Goal: Transaction & Acquisition: Subscribe to service/newsletter

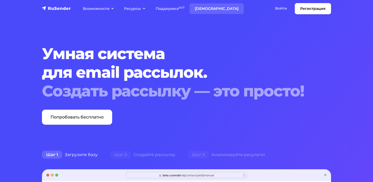
click at [204, 9] on link "[DEMOGRAPHIC_DATA]" at bounding box center [216, 8] width 54 height 11
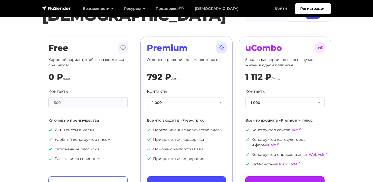
scroll to position [30, 0]
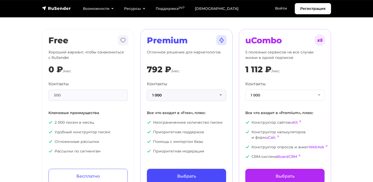
click at [222, 95] on button "1 000" at bounding box center [186, 95] width 79 height 11
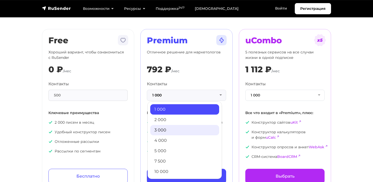
click at [164, 129] on link "3 000" at bounding box center [184, 130] width 69 height 10
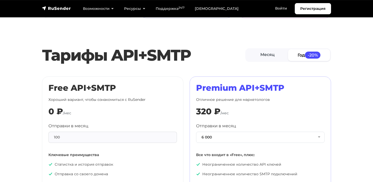
scroll to position [205, 0]
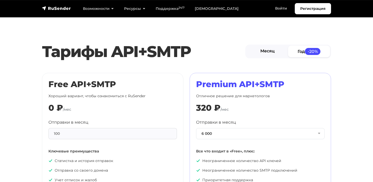
click at [268, 53] on link "Месяц" at bounding box center [267, 52] width 42 height 12
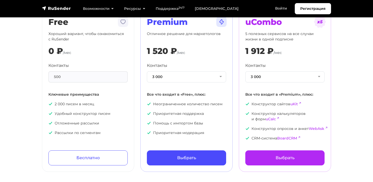
scroll to position [0, 0]
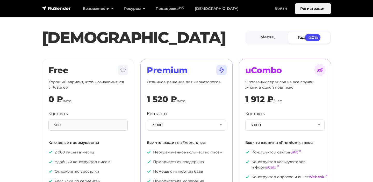
click at [310, 9] on link "Регистрация" at bounding box center [313, 8] width 36 height 11
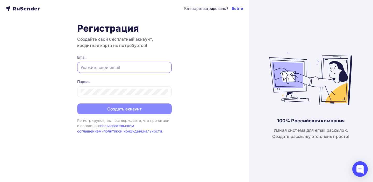
click at [90, 68] on input "text" at bounding box center [124, 67] width 88 height 6
paste input "sk@soundslife.ru"
type input "sk@soundslife.ru"
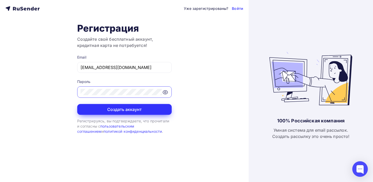
click at [135, 108] on button "Создать аккаунт" at bounding box center [124, 109] width 94 height 11
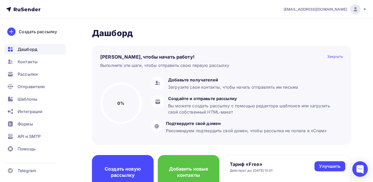
click at [336, 57] on div "Закрыть" at bounding box center [335, 57] width 16 height 6
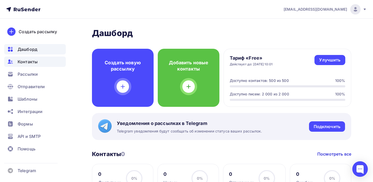
click at [27, 61] on span "Контакты" at bounding box center [28, 61] width 20 height 6
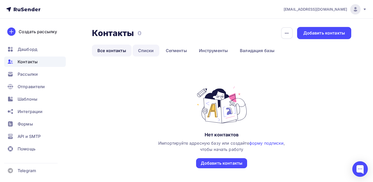
click at [148, 49] on link "Списки" at bounding box center [146, 51] width 27 height 12
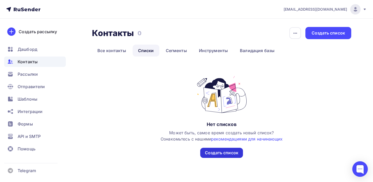
click at [219, 154] on div "Создать список" at bounding box center [221, 153] width 33 height 6
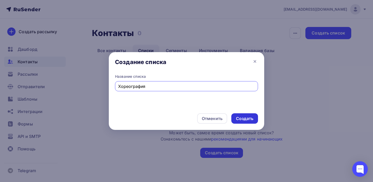
type input "Хореография"
click at [246, 113] on div "Создать" at bounding box center [244, 118] width 27 height 10
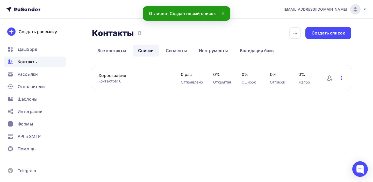
click at [341, 79] on icon "button" at bounding box center [341, 78] width 6 height 6
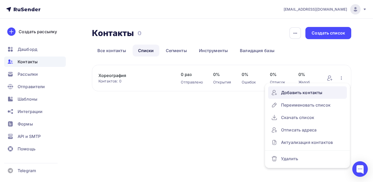
click at [310, 93] on div "Добавить контакты" at bounding box center [307, 92] width 72 height 8
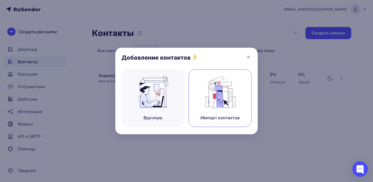
click at [230, 100] on img at bounding box center [220, 92] width 35 height 33
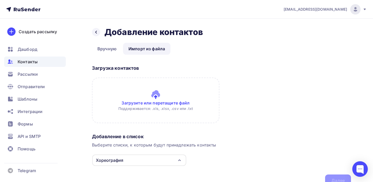
click at [155, 95] on input "file" at bounding box center [155, 100] width 127 height 46
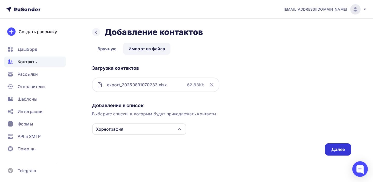
click at [338, 148] on div "Далее" at bounding box center [337, 149] width 13 height 6
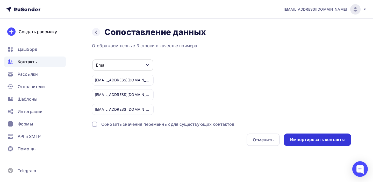
click at [310, 138] on div "Импортировать контакты" at bounding box center [317, 139] width 55 height 6
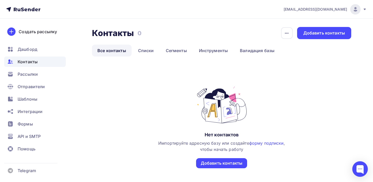
click at [34, 63] on span "Контакты" at bounding box center [28, 61] width 20 height 6
click at [148, 48] on link "Списки" at bounding box center [146, 51] width 27 height 12
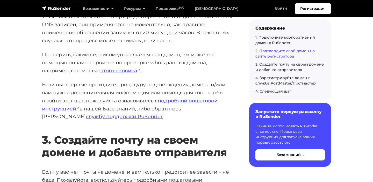
scroll to position [893, 0]
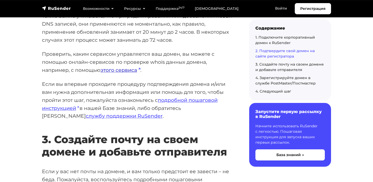
click at [124, 70] on link "этого сервиса" at bounding box center [120, 70] width 40 height 6
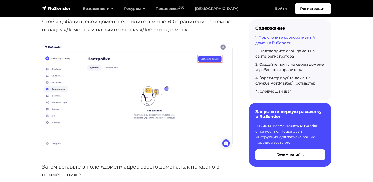
scroll to position [0, 0]
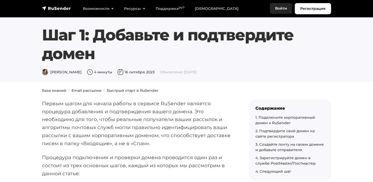
click at [279, 8] on link "Войти" at bounding box center [281, 8] width 22 height 11
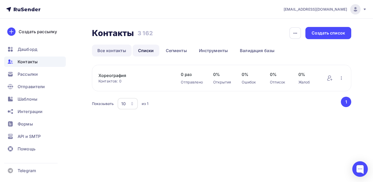
click at [119, 50] on link "Все контакты" at bounding box center [112, 51] width 40 height 12
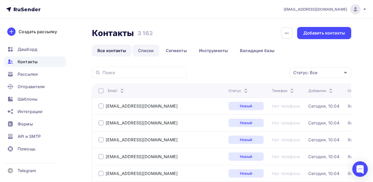
click at [145, 50] on link "Списки" at bounding box center [146, 51] width 27 height 12
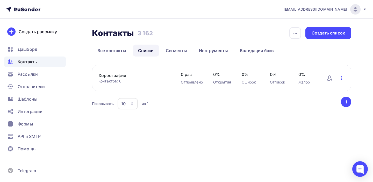
click at [340, 77] on icon "button" at bounding box center [341, 78] width 6 height 6
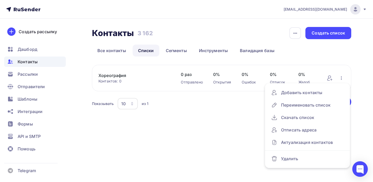
click at [349, 69] on div "Хореография Контактов: 0 Добавить контакты Переименовать список Скачать список …" at bounding box center [221, 78] width 259 height 26
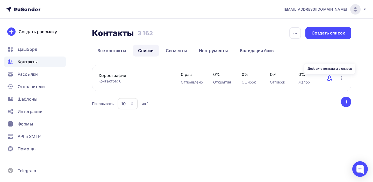
click at [329, 78] on icon at bounding box center [329, 77] width 4 height 5
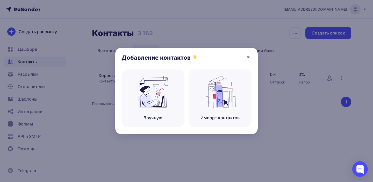
click at [248, 57] on icon at bounding box center [248, 57] width 6 height 6
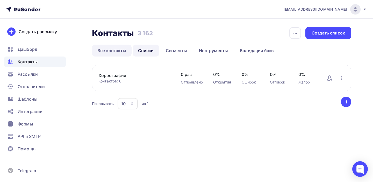
click at [109, 51] on link "Все контакты" at bounding box center [112, 51] width 40 height 12
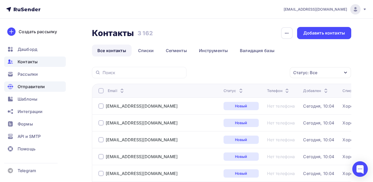
click at [39, 86] on span "Отправители" at bounding box center [31, 86] width 27 height 6
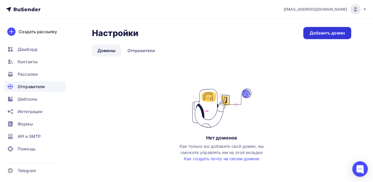
click at [337, 34] on div "Добавить домен" at bounding box center [326, 33] width 35 height 6
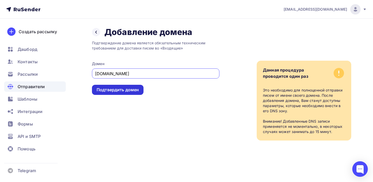
type input "soundslife.ru"
click at [127, 91] on div "Подтвердить домен" at bounding box center [118, 90] width 42 height 6
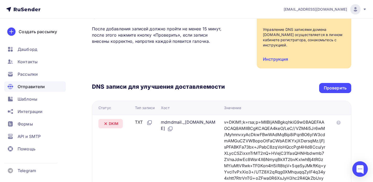
scroll to position [91, 0]
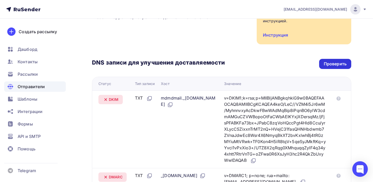
click at [337, 62] on div "Проверить" at bounding box center [335, 64] width 23 height 6
click at [336, 64] on div "Проверить" at bounding box center [335, 64] width 23 height 6
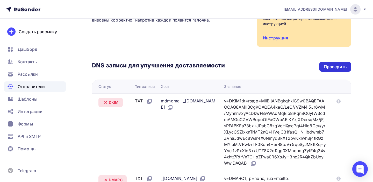
scroll to position [0, 0]
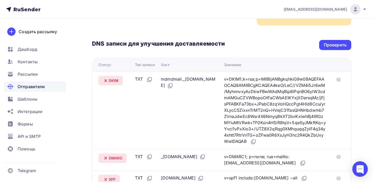
scroll to position [66, 0]
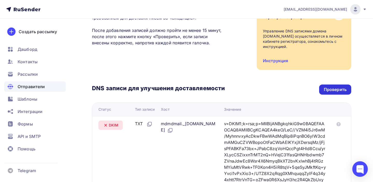
click at [335, 89] on div "Проверить" at bounding box center [335, 89] width 23 height 6
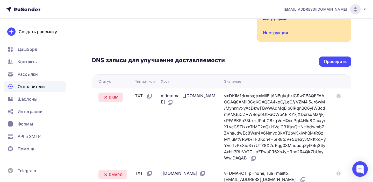
scroll to position [120, 0]
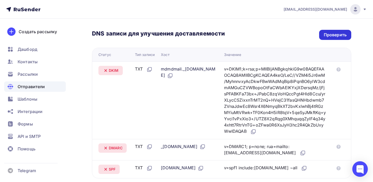
click at [340, 35] on div "Проверить" at bounding box center [335, 35] width 23 height 6
click at [30, 87] on span "Отправители" at bounding box center [31, 86] width 27 height 6
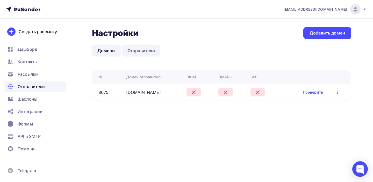
click at [143, 47] on link "Отправители" at bounding box center [141, 51] width 39 height 12
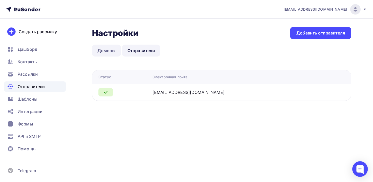
click at [106, 48] on link "Домены" at bounding box center [106, 51] width 29 height 12
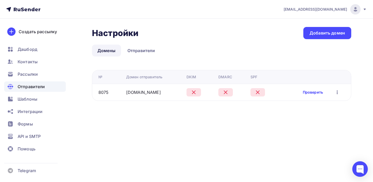
click at [311, 93] on link "Проверить" at bounding box center [313, 92] width 20 height 5
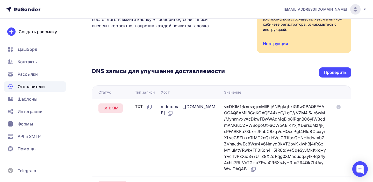
scroll to position [74, 0]
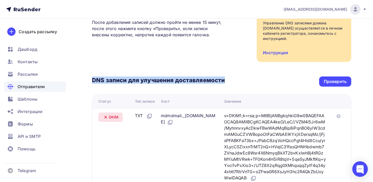
drag, startPoint x: 91, startPoint y: 79, endPoint x: 224, endPoint y: 80, distance: 133.0
click at [224, 80] on div "Назад soundslife.ru Не подтвержден Подтверждение домена Подтверждение домена яв…" at bounding box center [186, 130] width 373 height 371
copy h3 "DNS записи для улучшения доставляемости"
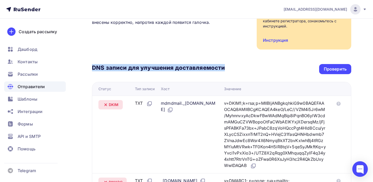
scroll to position [46, 0]
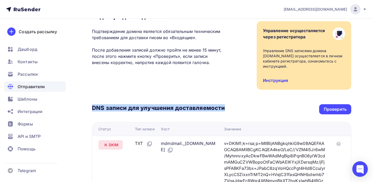
click at [281, 80] on link "Инструкция" at bounding box center [275, 80] width 25 height 5
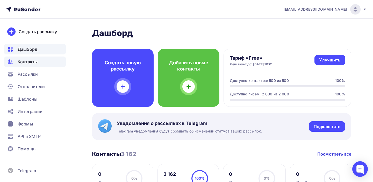
click at [28, 63] on span "Контакты" at bounding box center [28, 61] width 20 height 6
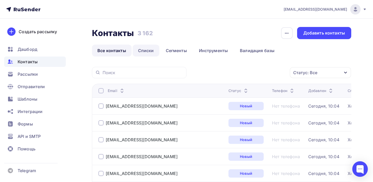
click at [142, 52] on link "Списки" at bounding box center [146, 51] width 27 height 12
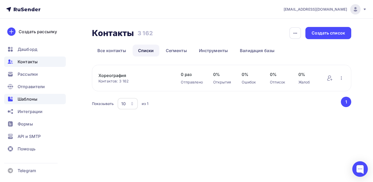
click at [30, 99] on span "Шаблоны" at bounding box center [28, 99] width 20 height 6
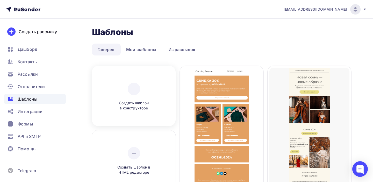
click at [136, 86] on icon at bounding box center [134, 89] width 6 height 6
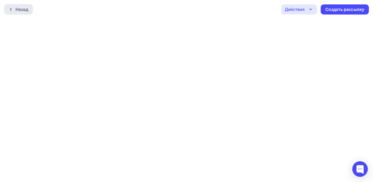
click at [14, 8] on div at bounding box center [12, 9] width 7 height 4
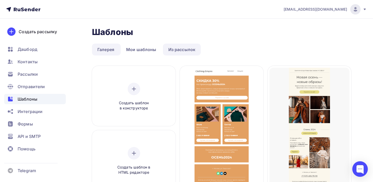
click at [182, 51] on link "Из рассылок" at bounding box center [182, 49] width 38 height 12
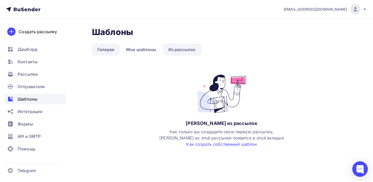
click at [106, 50] on link "Галерея" at bounding box center [106, 49] width 28 height 12
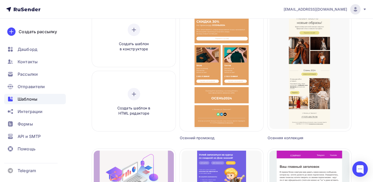
scroll to position [94, 0]
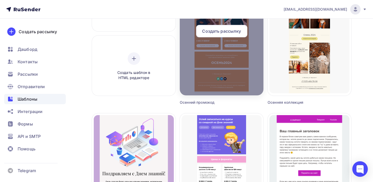
click at [223, 32] on span "Создать рассылку" at bounding box center [221, 31] width 39 height 6
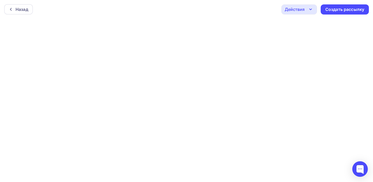
click at [308, 10] on icon "button" at bounding box center [310, 9] width 6 height 6
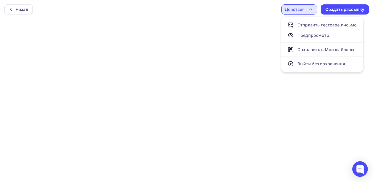
click at [324, 155] on div at bounding box center [186, 100] width 373 height 163
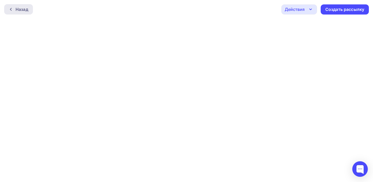
click at [17, 7] on div "Назад" at bounding box center [22, 9] width 13 height 6
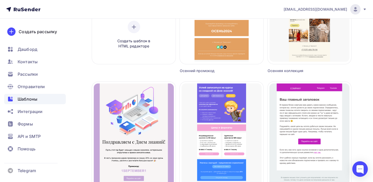
scroll to position [127, 0]
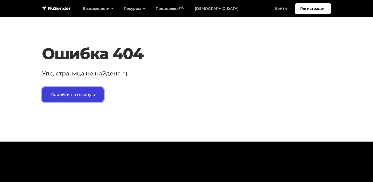
click at [82, 95] on link "Перейти на главную" at bounding box center [73, 94] width 62 height 15
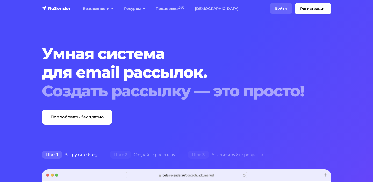
click at [279, 8] on link "Войти" at bounding box center [281, 8] width 22 height 11
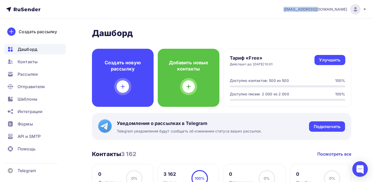
drag, startPoint x: 315, startPoint y: 8, endPoint x: 347, endPoint y: 8, distance: 31.6
click at [347, 8] on div "sk@soundslife.ru Аккаунт Тарифы Выйти" at bounding box center [322, 9] width 89 height 10
copy span "sk@soundslife.ru"
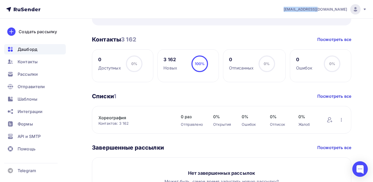
scroll to position [142, 0]
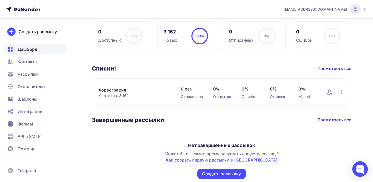
click at [113, 90] on link "Хореография" at bounding box center [134, 90] width 72 height 6
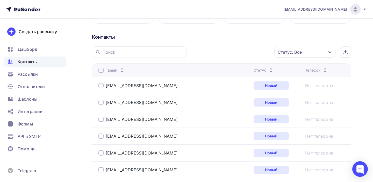
scroll to position [108, 0]
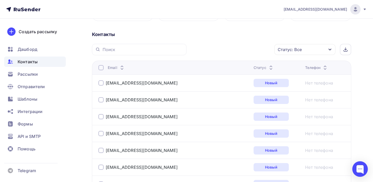
click at [100, 69] on div at bounding box center [100, 67] width 5 height 5
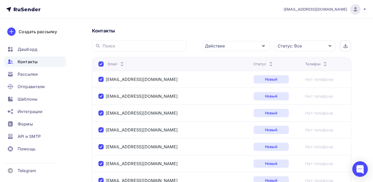
scroll to position [0, 0]
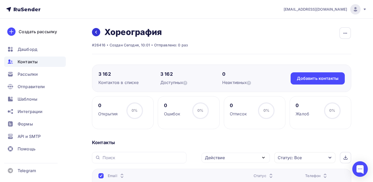
click at [95, 31] on icon at bounding box center [96, 32] width 4 height 4
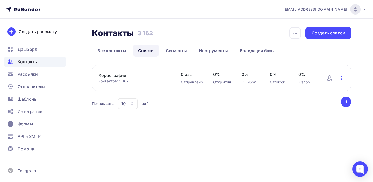
click at [342, 78] on icon "button" at bounding box center [341, 78] width 6 height 6
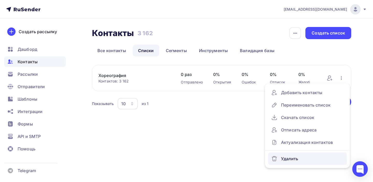
click at [294, 158] on div "Удалить" at bounding box center [307, 158] width 72 height 8
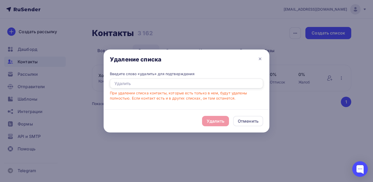
click at [134, 82] on input "text" at bounding box center [186, 83] width 153 height 10
type input "удалить"
click at [222, 121] on div "Удалить" at bounding box center [216, 121] width 18 height 6
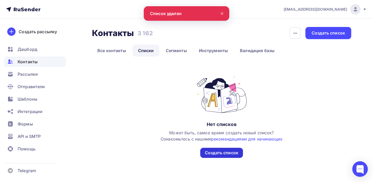
click at [220, 153] on div "Создать список" at bounding box center [221, 153] width 33 height 6
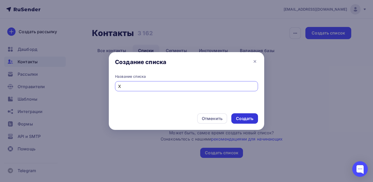
type input "Х"
click at [247, 117] on div "Создать" at bounding box center [244, 118] width 17 height 6
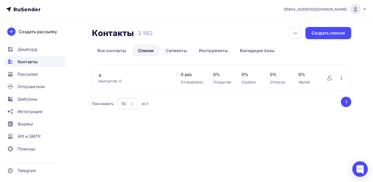
click at [341, 78] on icon "button" at bounding box center [341, 78] width 6 height 6
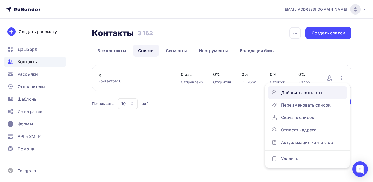
click at [306, 94] on div "Добавить контакты" at bounding box center [307, 92] width 72 height 8
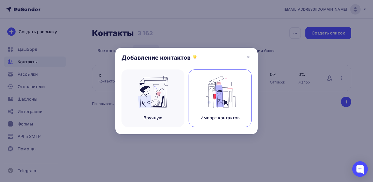
click at [208, 97] on img at bounding box center [220, 92] width 35 height 33
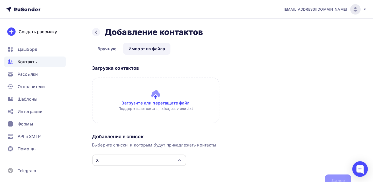
click at [154, 105] on input "file" at bounding box center [155, 100] width 127 height 46
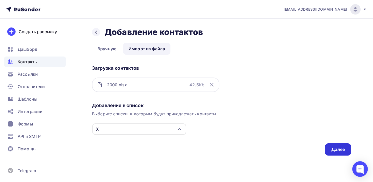
click at [348, 149] on div "Далее" at bounding box center [338, 149] width 26 height 12
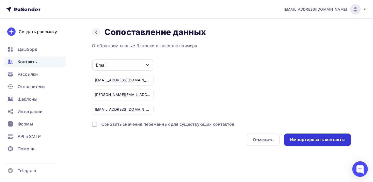
click at [319, 142] on div "Импортировать контакты" at bounding box center [317, 139] width 55 height 6
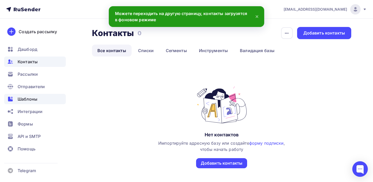
click at [27, 99] on span "Шаблоны" at bounding box center [28, 99] width 20 height 6
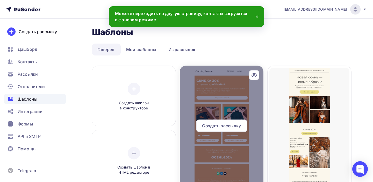
click at [201, 101] on div at bounding box center [222, 127] width 84 height 124
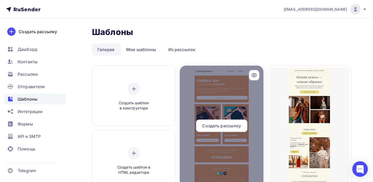
click at [218, 122] on div "Создать рассылку" at bounding box center [221, 125] width 51 height 12
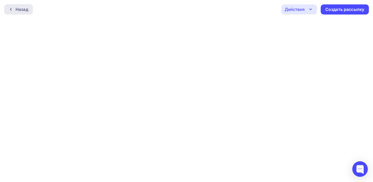
click at [14, 9] on div at bounding box center [12, 9] width 7 height 4
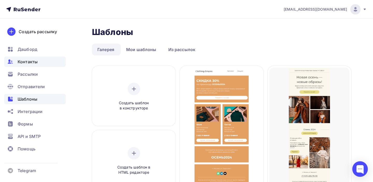
click at [33, 61] on span "Контакты" at bounding box center [28, 61] width 20 height 6
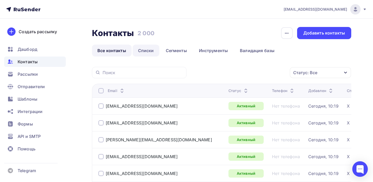
click at [151, 51] on link "Списки" at bounding box center [146, 51] width 27 height 12
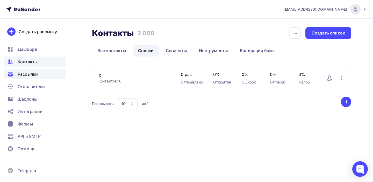
click at [29, 77] on div "Рассылки" at bounding box center [35, 74] width 62 height 10
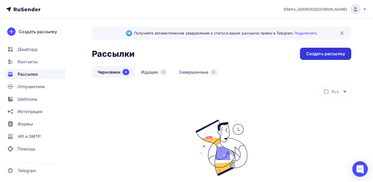
click at [320, 55] on div "Создать рассылку" at bounding box center [325, 54] width 39 height 6
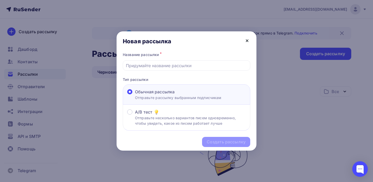
click at [247, 40] on icon at bounding box center [247, 41] width 6 height 6
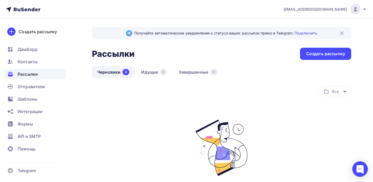
click at [341, 32] on img at bounding box center [342, 33] width 6 height 6
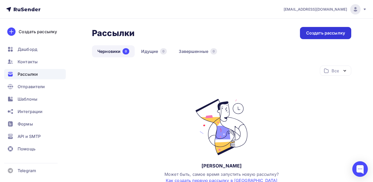
click at [322, 38] on div "Создать рассылку" at bounding box center [325, 33] width 51 height 12
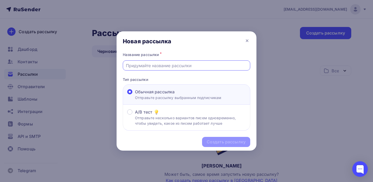
click at [153, 65] on input "text" at bounding box center [186, 65] width 121 height 6
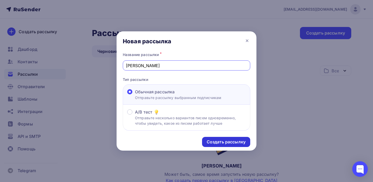
click at [214, 142] on div "Создать рассылку" at bounding box center [226, 142] width 39 height 6
click at [143, 65] on input "а" at bounding box center [186, 65] width 121 height 6
type input "атбтбыь"
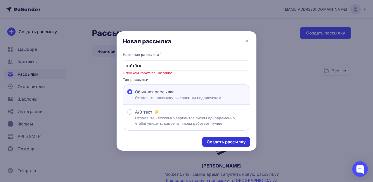
click at [217, 138] on div "Создать рассылку" at bounding box center [226, 142] width 48 height 10
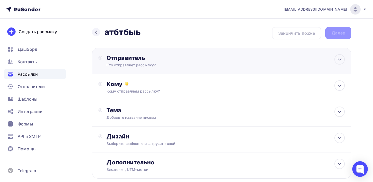
click at [138, 62] on div "Отправитель Кто отправляет рассылку? Email * sk@soundslife.ru sk@soundslife.ru …" at bounding box center [162, 60] width 112 height 13
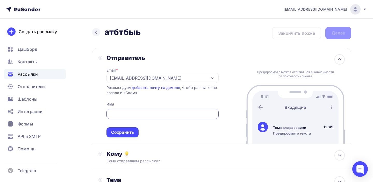
click at [115, 114] on input "text" at bounding box center [162, 114] width 106 height 6
type input "кудлт"
click at [120, 133] on div "Сохранить" at bounding box center [122, 132] width 23 height 6
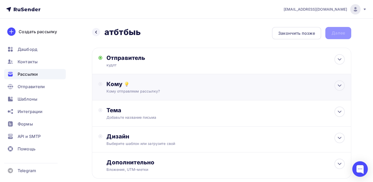
click at [124, 93] on div "Кому отправляем рассылку?" at bounding box center [213, 91] width 214 height 5
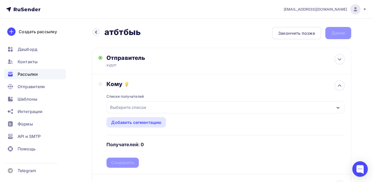
click at [125, 109] on div "Выберите список" at bounding box center [128, 106] width 40 height 9
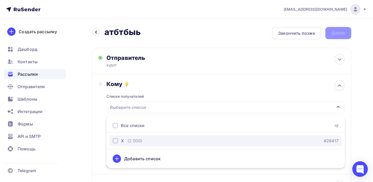
click at [115, 140] on div "button" at bounding box center [115, 140] width 5 height 5
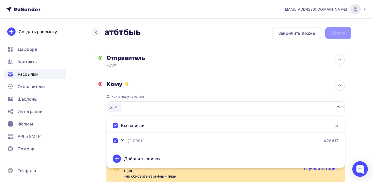
click at [94, 121] on div "Кому Списки получателей Х Все списки id Х (2 000) #26417 Добавить список Добави…" at bounding box center [221, 142] width 259 height 137
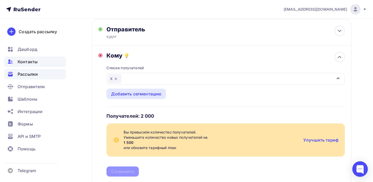
scroll to position [27, 0]
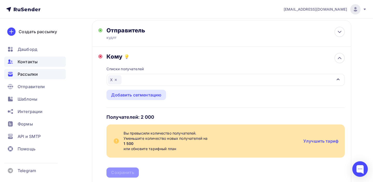
click at [28, 62] on span "Контакты" at bounding box center [28, 61] width 20 height 6
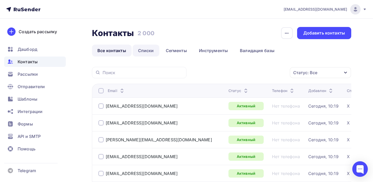
click at [148, 50] on link "Списки" at bounding box center [146, 51] width 27 height 12
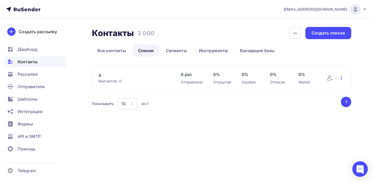
click at [341, 79] on icon "button" at bounding box center [341, 78] width 6 height 6
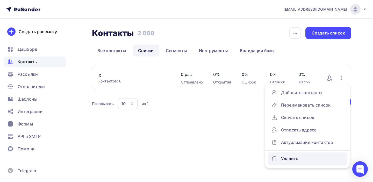
click at [289, 163] on link "Удалить" at bounding box center [307, 158] width 79 height 12
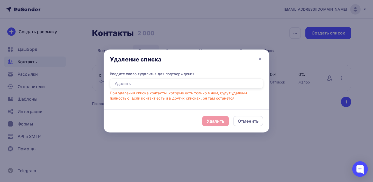
click at [168, 84] on input "text" at bounding box center [186, 83] width 153 height 10
type input "удалить"
click at [211, 126] on div "Удалить" at bounding box center [215, 121] width 27 height 10
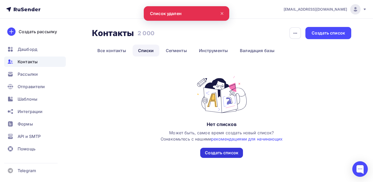
click at [210, 154] on div "Создать список" at bounding box center [221, 153] width 33 height 6
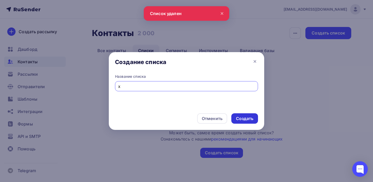
type input "х"
click at [248, 120] on div "Создать" at bounding box center [244, 118] width 17 height 6
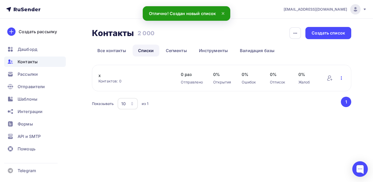
click at [344, 77] on icon "button" at bounding box center [341, 78] width 6 height 6
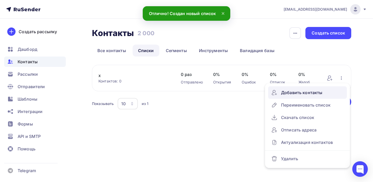
click at [307, 92] on div "Добавить контакты" at bounding box center [307, 92] width 72 height 8
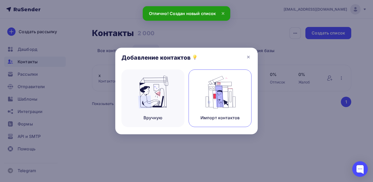
click at [196, 91] on div "Импорт контактов" at bounding box center [219, 97] width 63 height 57
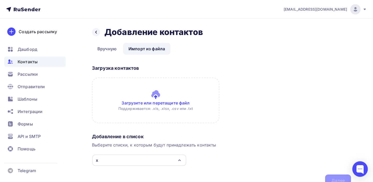
click at [156, 104] on input "file" at bounding box center [155, 100] width 127 height 46
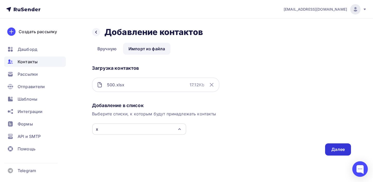
click at [338, 147] on div "Далее" at bounding box center [337, 149] width 13 height 6
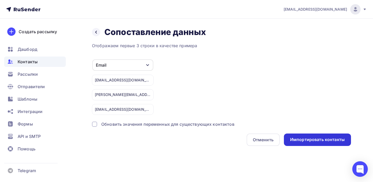
click at [321, 136] on div "Импортировать контакты" at bounding box center [317, 139] width 67 height 12
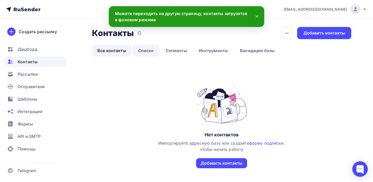
click at [146, 50] on link "Списки" at bounding box center [146, 51] width 27 height 12
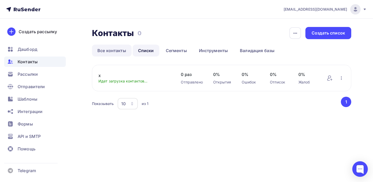
click at [110, 50] on link "Все контакты" at bounding box center [112, 51] width 40 height 12
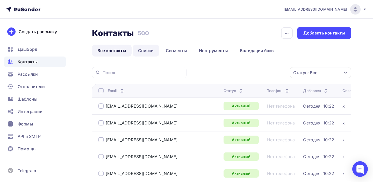
click at [149, 50] on link "Списки" at bounding box center [146, 51] width 27 height 12
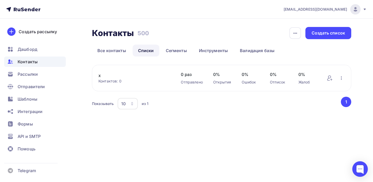
click at [345, 101] on button "1" at bounding box center [346, 102] width 10 height 10
click at [100, 76] on link "х" at bounding box center [134, 75] width 72 height 6
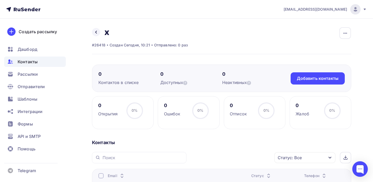
click at [26, 61] on span "Контакты" at bounding box center [28, 61] width 20 height 6
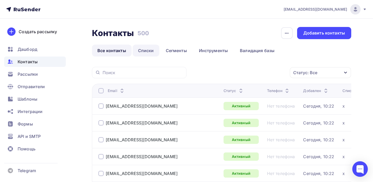
click at [144, 50] on link "Списки" at bounding box center [146, 51] width 27 height 12
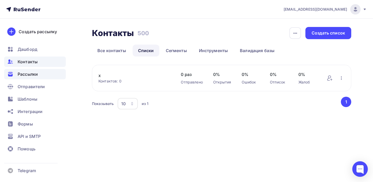
click at [30, 77] on span "Рассылки" at bounding box center [28, 74] width 20 height 6
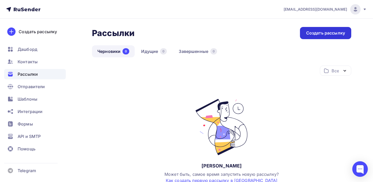
click at [329, 30] on div "Создать рассылку" at bounding box center [325, 33] width 51 height 12
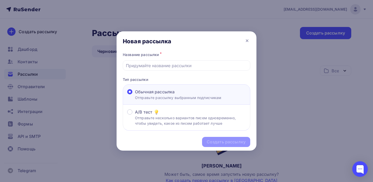
click at [189, 97] on p "Отправьте рассылку выбранным подписчикам" at bounding box center [178, 97] width 86 height 5
click at [135, 95] on input "Обычная рассылка Отправьте рассылку выбранным подписчикам" at bounding box center [135, 95] width 0 height 0
click at [182, 66] on input "text" at bounding box center [186, 65] width 121 height 6
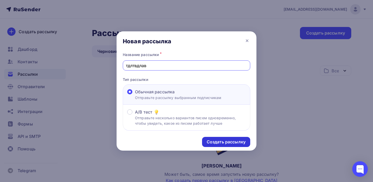
type input "тдлтвдлав"
click at [229, 140] on div "Создать рассылку" at bounding box center [226, 142] width 39 height 6
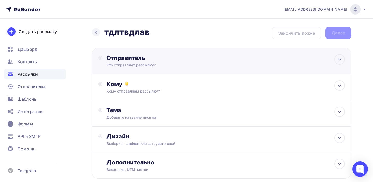
click at [143, 61] on div "Отправитель" at bounding box center [162, 57] width 112 height 7
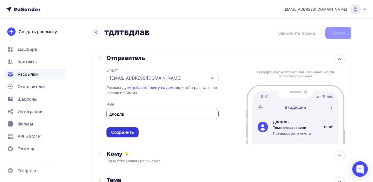
type input "длодлв"
click at [130, 135] on div "Сохранить" at bounding box center [122, 132] width 23 height 6
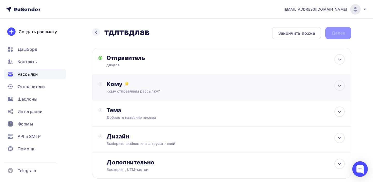
click at [140, 95] on div "Кому Кому отправляем рассылку? Списки получателей Выберите список Все списки id…" at bounding box center [221, 87] width 259 height 26
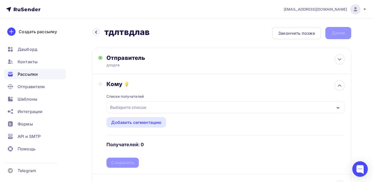
click at [146, 109] on div "Выберите список" at bounding box center [128, 106] width 40 height 9
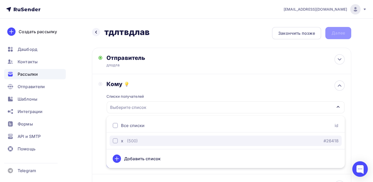
click at [116, 141] on div "button" at bounding box center [115, 140] width 5 height 5
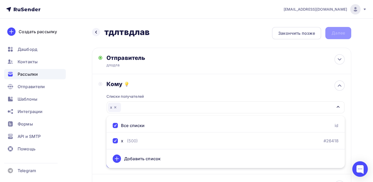
click at [98, 131] on div "Кому Списки получателей х Все списки id х (500) #26418 Добавить список Добавить…" at bounding box center [221, 124] width 259 height 100
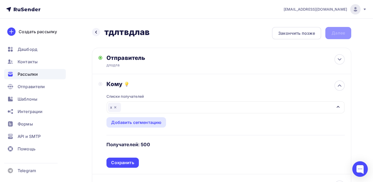
click at [127, 161] on div "Сохранить" at bounding box center [122, 162] width 23 height 6
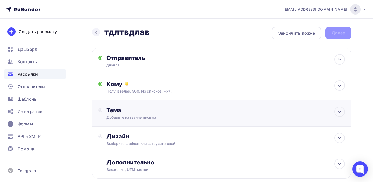
click at [137, 120] on div "Добавьте название письма" at bounding box center [152, 117] width 92 height 5
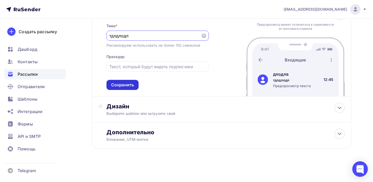
type input "тдлдлодл"
click at [125, 87] on div "Сохранить" at bounding box center [122, 85] width 23 height 6
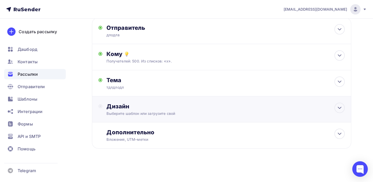
click at [124, 107] on div "Дизайн" at bounding box center [225, 105] width 238 height 7
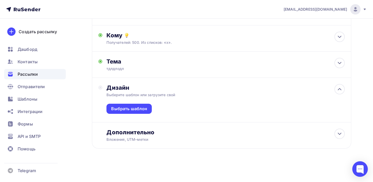
scroll to position [49, 0]
click at [125, 109] on div "Выбрать шаблон" at bounding box center [129, 109] width 36 height 6
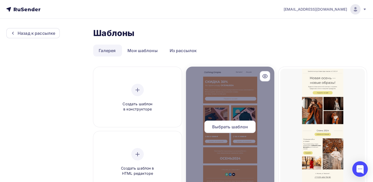
click at [230, 127] on span "Выбрать шаблон" at bounding box center [230, 126] width 36 height 6
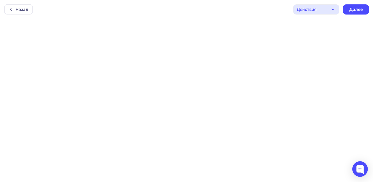
click at [326, 10] on div "Действия" at bounding box center [316, 9] width 46 height 10
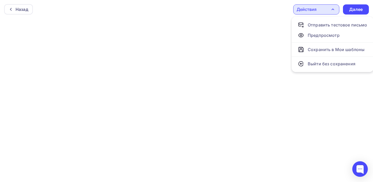
click at [187, 117] on div at bounding box center [186, 100] width 373 height 163
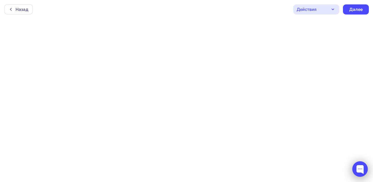
click at [363, 169] on div at bounding box center [360, 169] width 16 height 16
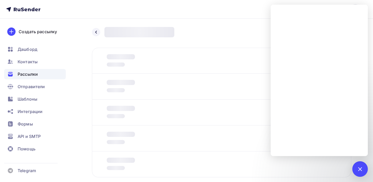
scroll to position [29, 0]
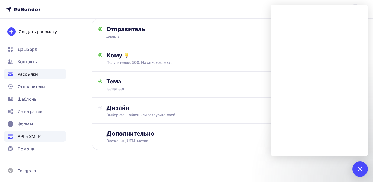
click at [34, 135] on span "API и SMTP" at bounding box center [29, 136] width 23 height 6
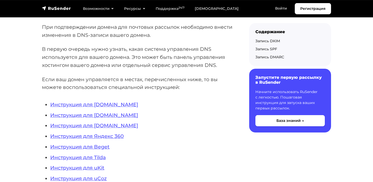
scroll to position [92, 0]
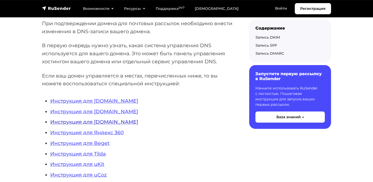
click at [101, 123] on link "Инструкция для [DOMAIN_NAME]" at bounding box center [94, 122] width 88 height 6
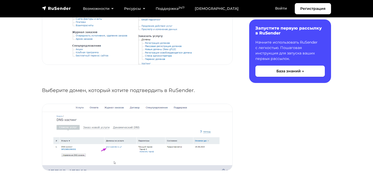
scroll to position [318, 0]
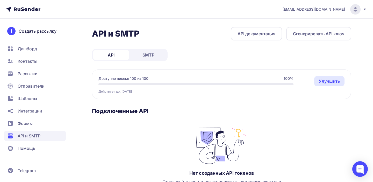
click at [150, 49] on div "API SMTP" at bounding box center [130, 55] width 76 height 12
click at [150, 55] on span "SMTP" at bounding box center [148, 55] width 12 height 6
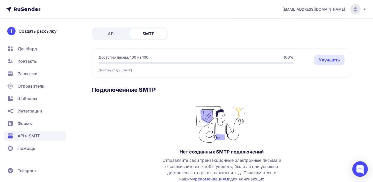
scroll to position [26, 0]
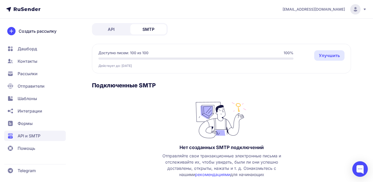
click at [33, 124] on span "Формы" at bounding box center [35, 123] width 62 height 10
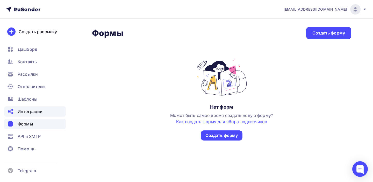
click at [34, 112] on span "Интеграции" at bounding box center [30, 111] width 25 height 6
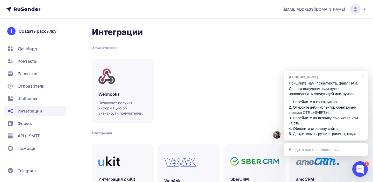
click at [313, 103] on p "1. Перейдите в конструктор. 2. Откройте веб-инспектор сочетанием клавиш CTRL+SH…" at bounding box center [326, 117] width 74 height 37
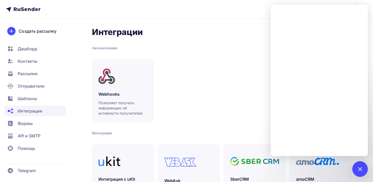
click at [29, 99] on span "Шаблоны" at bounding box center [27, 98] width 19 height 6
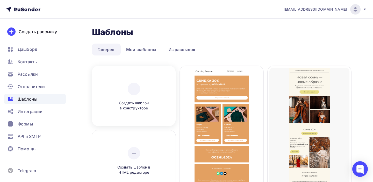
click at [129, 93] on div "Создать шаблон в конструкторе" at bounding box center [133, 97] width 49 height 28
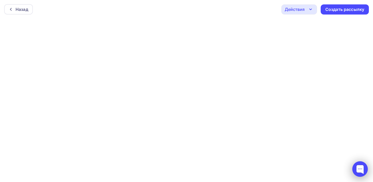
click at [359, 168] on div at bounding box center [360, 169] width 16 height 16
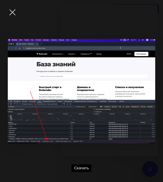
click at [12, 13] on div at bounding box center [12, 12] width 18 height 18
click at [14, 13] on div at bounding box center [12, 12] width 18 height 18
click at [9, 13] on div at bounding box center [12, 12] width 18 height 18
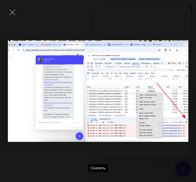
click at [156, 159] on div "Скачать" at bounding box center [98, 91] width 180 height 166
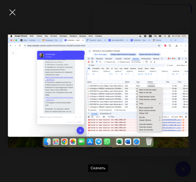
click at [13, 13] on div at bounding box center [12, 12] width 18 height 18
click at [13, 11] on div at bounding box center [12, 12] width 18 height 18
click at [11, 13] on div at bounding box center [12, 12] width 18 height 18
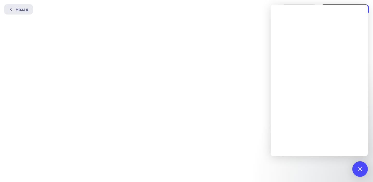
click at [16, 9] on div "Назад" at bounding box center [22, 9] width 13 height 6
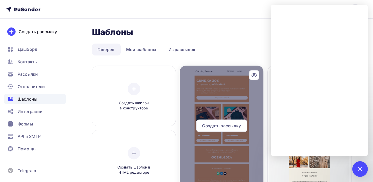
click at [224, 127] on span "Создать рассылку" at bounding box center [221, 125] width 39 height 6
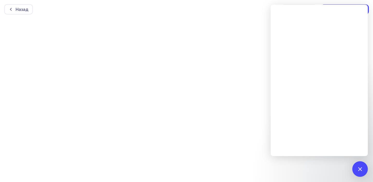
click at [186, 40] on div at bounding box center [186, 100] width 373 height 163
click at [364, 167] on div at bounding box center [360, 169] width 16 height 16
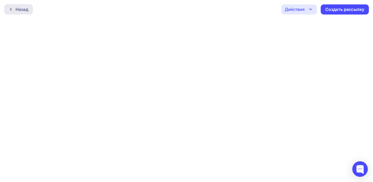
click at [16, 9] on div "Назад" at bounding box center [22, 9] width 13 height 6
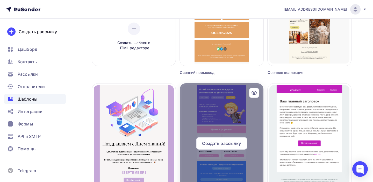
scroll to position [31, 0]
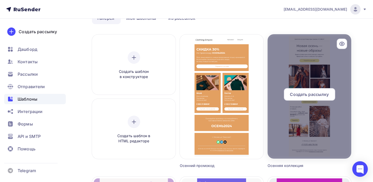
click at [310, 95] on span "Создать рассылку" at bounding box center [309, 94] width 39 height 6
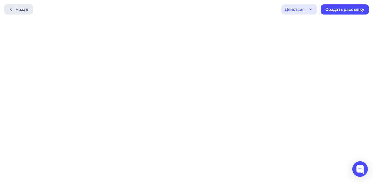
click at [24, 10] on div "Назад" at bounding box center [22, 9] width 13 height 6
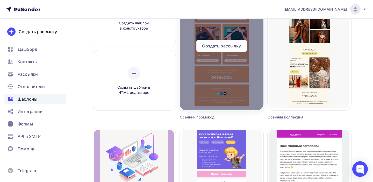
scroll to position [28, 0]
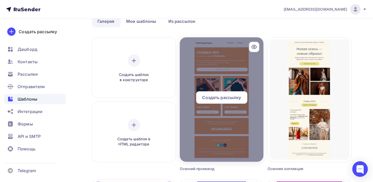
click at [227, 98] on span "Создать рассылку" at bounding box center [221, 97] width 39 height 6
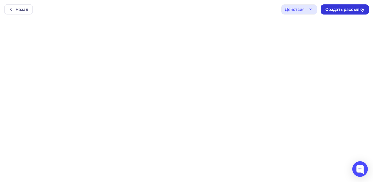
click at [351, 6] on div "Создать рассылку" at bounding box center [344, 9] width 48 height 10
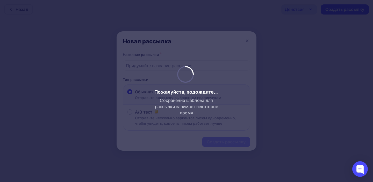
click at [260, 90] on div at bounding box center [186, 91] width 373 height 182
click at [244, 39] on div at bounding box center [186, 91] width 373 height 182
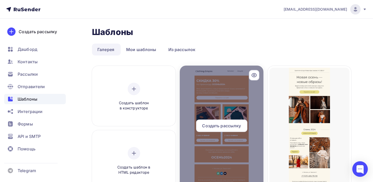
click at [220, 126] on span "Создать рассылку" at bounding box center [221, 125] width 39 height 6
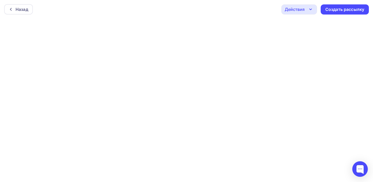
click at [310, 9] on icon "button" at bounding box center [310, 9] width 6 height 6
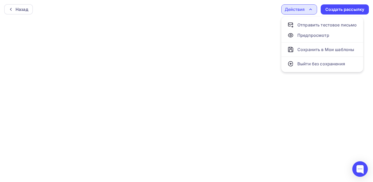
click at [271, 12] on div "Назад Действия Отправить тестовое письмо Предпросмотр Сохранить в Мои шаблоны В…" at bounding box center [186, 9] width 373 height 19
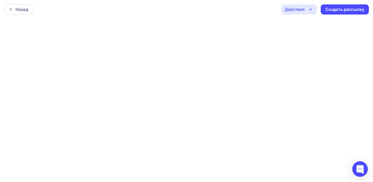
scroll to position [1, 0]
click at [310, 8] on icon "button" at bounding box center [310, 8] width 2 height 1
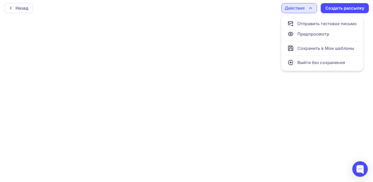
click at [310, 8] on icon "button" at bounding box center [310, 8] width 2 height 1
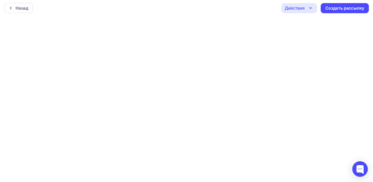
click at [311, 8] on icon "button" at bounding box center [310, 8] width 6 height 6
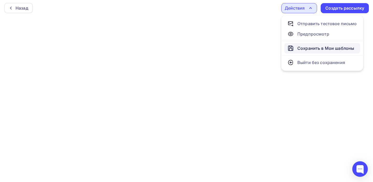
click at [317, 48] on div "Сохранить в Мои шаблоны" at bounding box center [325, 48] width 57 height 6
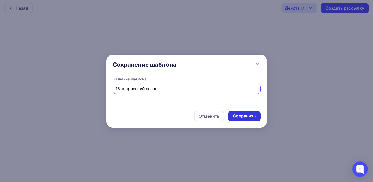
type input "16 творческий сезон"
click at [252, 115] on div "Сохранить" at bounding box center [244, 116] width 23 height 6
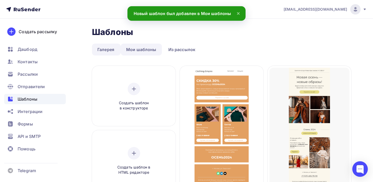
click at [133, 52] on link "Мои шаблоны" at bounding box center [141, 49] width 41 height 12
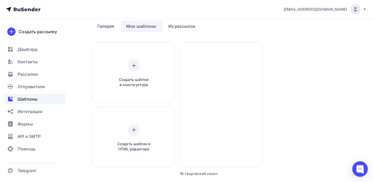
scroll to position [4, 0]
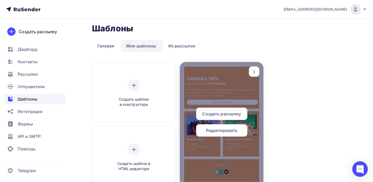
click at [231, 113] on span "Создать рассылку" at bounding box center [221, 114] width 39 height 6
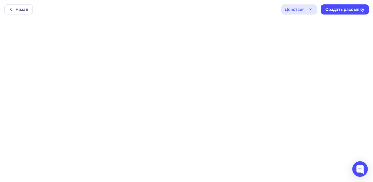
click at [310, 10] on icon "button" at bounding box center [310, 9] width 6 height 6
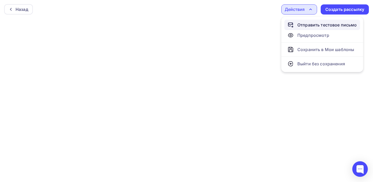
click at [312, 25] on div "Отправить тестовое письмо" at bounding box center [327, 25] width 60 height 6
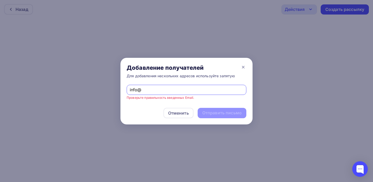
type input "[EMAIL_ADDRESS][DOMAIN_NAME]"
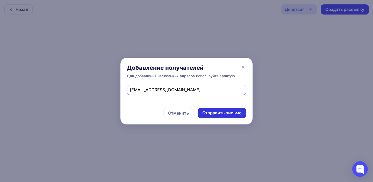
click at [225, 113] on div "Отправить письмо" at bounding box center [221, 113] width 39 height 6
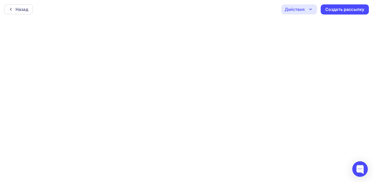
click at [309, 9] on icon "button" at bounding box center [310, 9] width 2 height 1
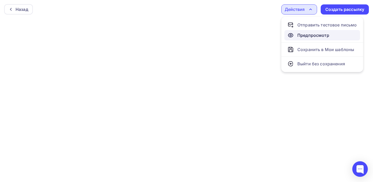
click at [314, 35] on div "Предпросмотр" at bounding box center [313, 35] width 32 height 6
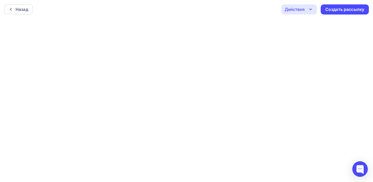
click at [311, 7] on icon "button" at bounding box center [310, 9] width 6 height 6
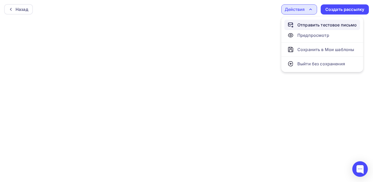
click at [316, 26] on div "Отправить тестовое письмо" at bounding box center [327, 25] width 60 height 6
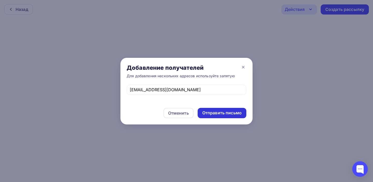
click at [226, 115] on div "Отправить письмо" at bounding box center [221, 113] width 39 height 6
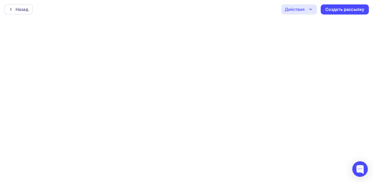
click at [310, 8] on icon "button" at bounding box center [310, 9] width 6 height 6
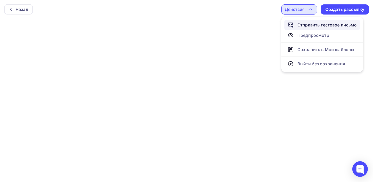
click at [311, 26] on div "Отправить тестовое письмо" at bounding box center [327, 25] width 60 height 6
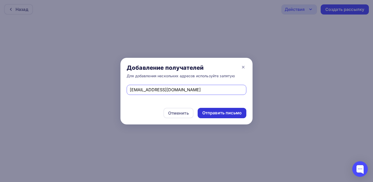
click at [235, 114] on div "Отправить письмо" at bounding box center [221, 113] width 39 height 6
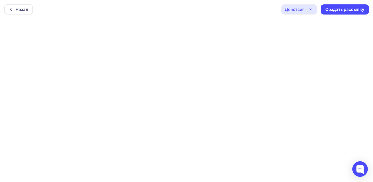
click at [307, 11] on icon "button" at bounding box center [310, 9] width 6 height 6
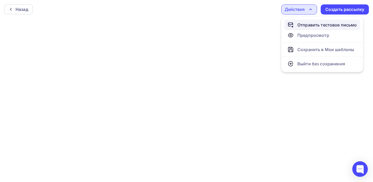
click at [312, 25] on div "Отправить тестовое письмо" at bounding box center [327, 25] width 60 height 6
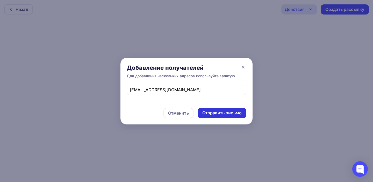
click at [237, 113] on div "Отправить письмо" at bounding box center [221, 113] width 39 height 6
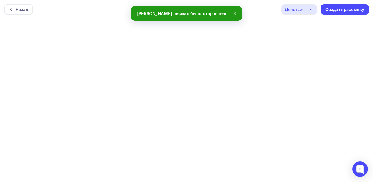
click at [309, 8] on icon "button" at bounding box center [310, 9] width 6 height 6
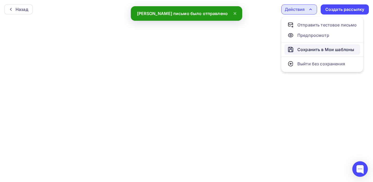
click at [316, 50] on div "Сохранить в Мои шаблоны" at bounding box center [325, 49] width 57 height 6
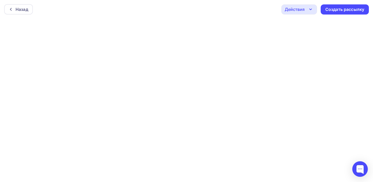
click at [305, 10] on div "Действия" at bounding box center [299, 9] width 36 height 10
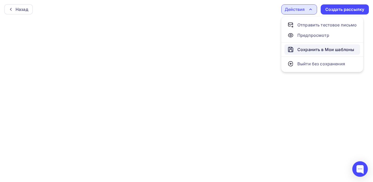
click at [311, 50] on div "Сохранить в Мои шаблоны" at bounding box center [325, 49] width 57 height 6
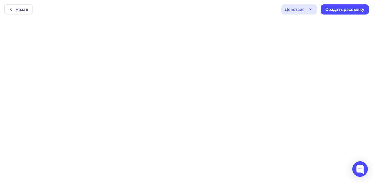
scroll to position [1, 0]
click at [310, 8] on icon "button" at bounding box center [310, 8] width 6 height 6
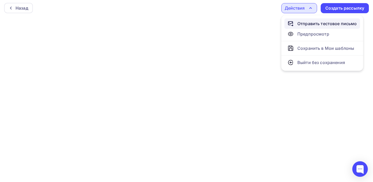
click at [310, 22] on div "Отправить тестовое письмо" at bounding box center [327, 23] width 60 height 6
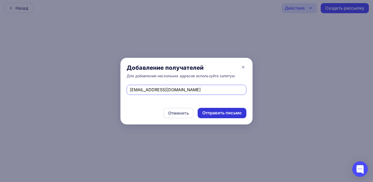
click at [229, 113] on div "Отправить письмо" at bounding box center [221, 113] width 39 height 6
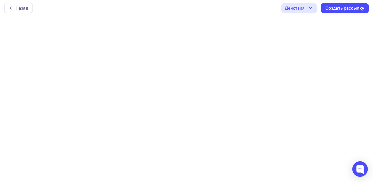
click at [311, 8] on icon "button" at bounding box center [310, 8] width 6 height 6
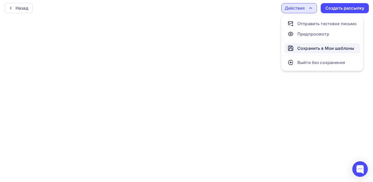
click at [312, 48] on div "Сохранить в Мои шаблоны" at bounding box center [325, 48] width 57 height 6
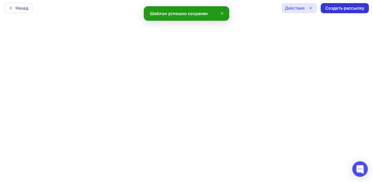
click at [344, 8] on div "Создать рассылку" at bounding box center [344, 8] width 39 height 6
